Goal: Communication & Community: Answer question/provide support

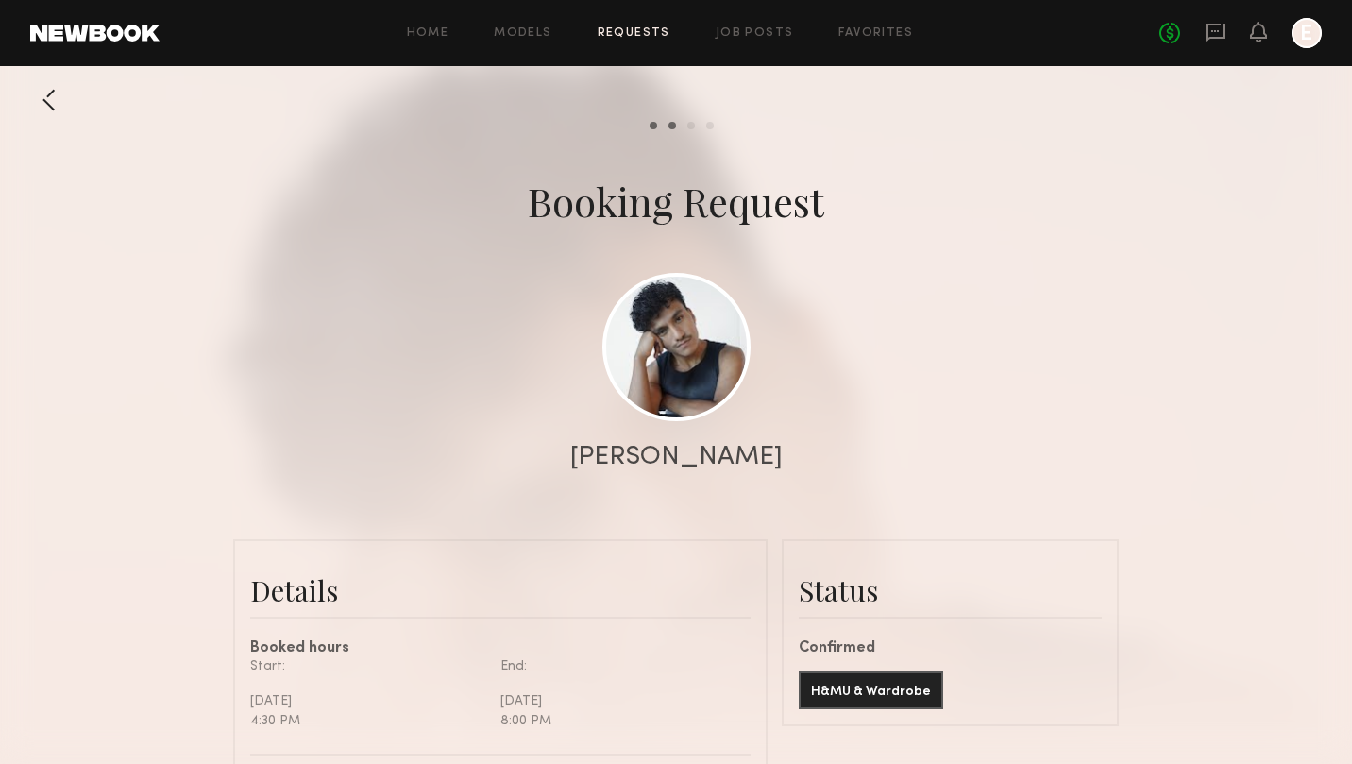
scroll to position [2812, 0]
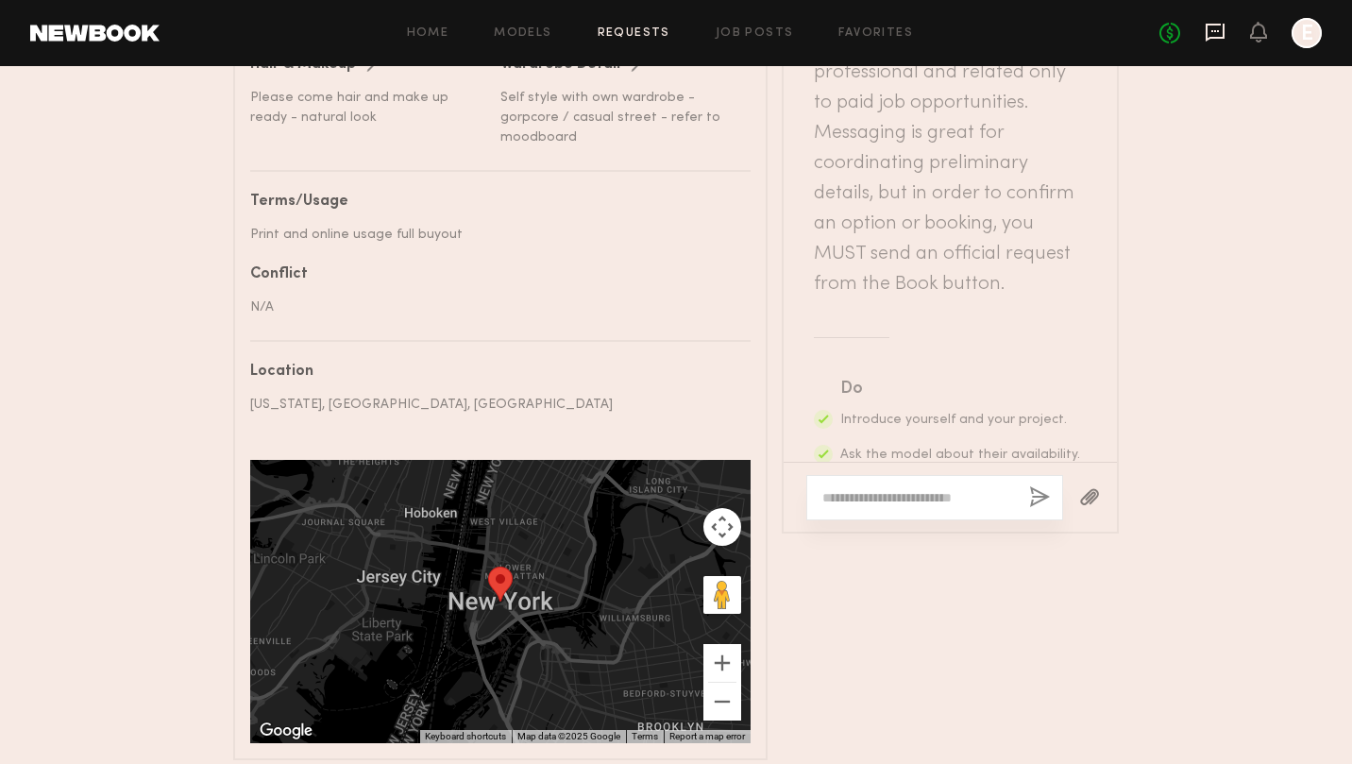
click at [1217, 36] on icon at bounding box center [1214, 33] width 19 height 18
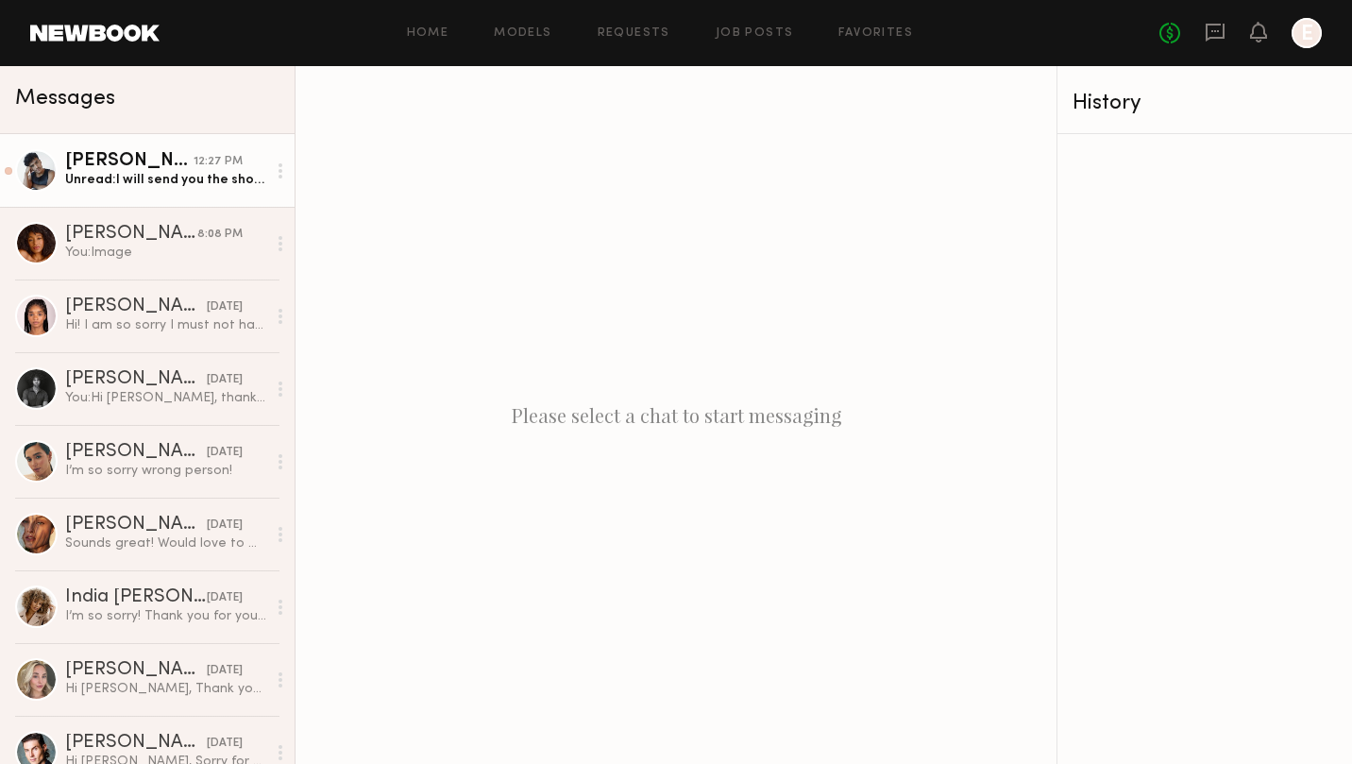
click at [191, 175] on div "Unread: I will send you the shoes I have by text" at bounding box center [165, 180] width 201 height 18
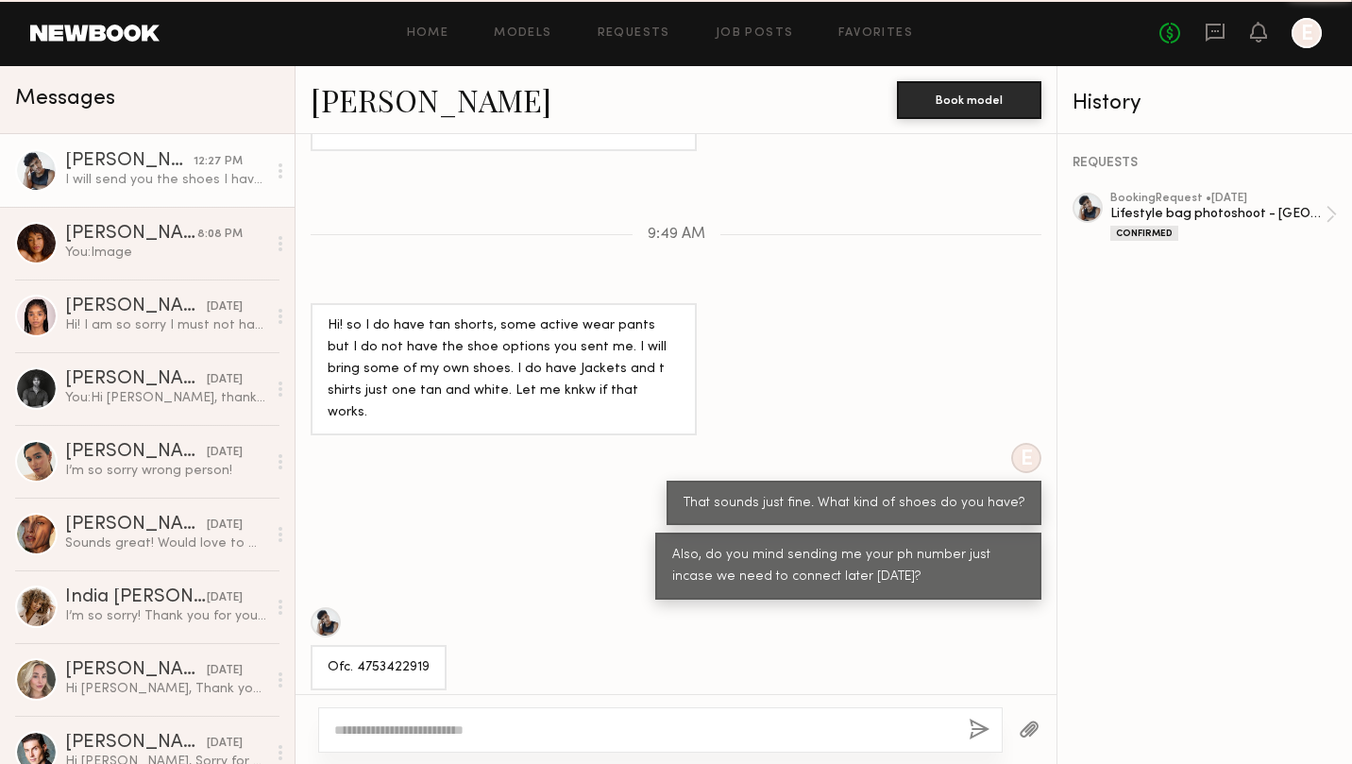
scroll to position [1401, 0]
